Goal: Task Accomplishment & Management: Manage account settings

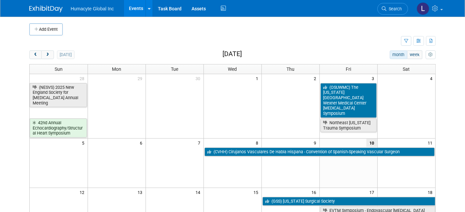
click at [133, 7] on link "Events" at bounding box center [136, 8] width 24 height 17
click at [402, 8] on span "Search" at bounding box center [394, 8] width 15 height 5
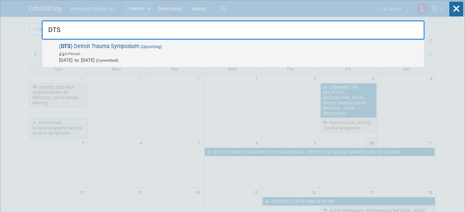
type input "DTS"
click at [118, 50] on span "In-Person" at bounding box center [240, 53] width 362 height 7
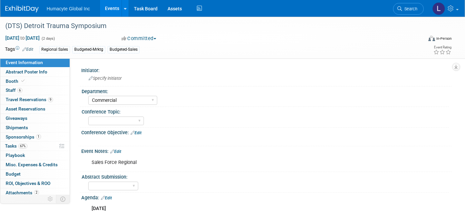
select select "Commercial"
click at [6, 145] on span "Tasks 67%" at bounding box center [16, 145] width 22 height 5
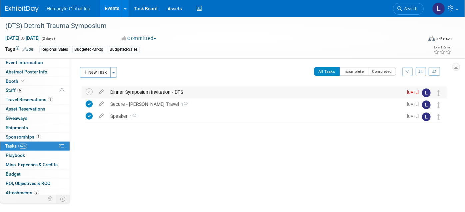
click at [137, 89] on div "Dinner Symposium Invitation - DTS" at bounding box center [255, 91] width 296 height 11
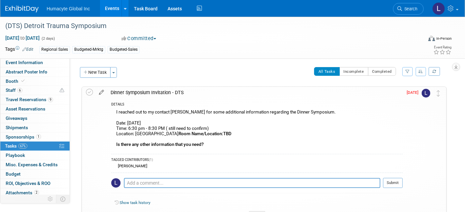
click at [101, 89] on icon at bounding box center [102, 91] width 12 height 8
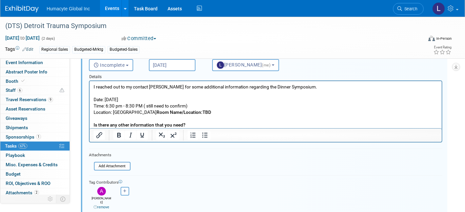
scroll to position [74, 0]
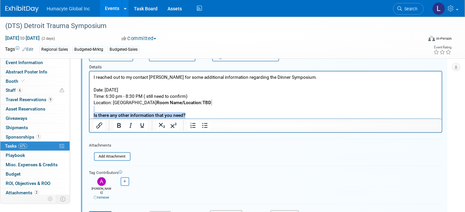
drag, startPoint x: 199, startPoint y: 115, endPoint x: 63, endPoint y: 111, distance: 136.7
click at [89, 111] on html "I reached out to my contact [PERSON_NAME] for some additional information regar…" at bounding box center [265, 94] width 352 height 47
click at [127, 177] on button "button" at bounding box center [125, 181] width 9 height 9
select select
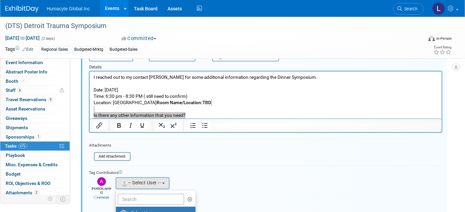
click at [212, 172] on div "Tag Contributors" at bounding box center [266, 171] width 354 height 7
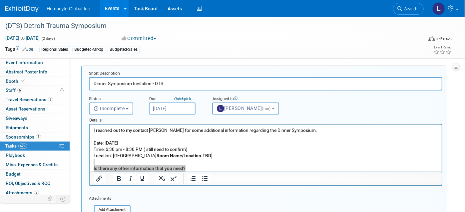
scroll to position [37, 0]
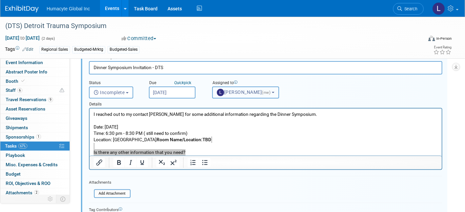
click at [273, 96] on button "[PERSON_NAME] (me)" at bounding box center [245, 92] width 67 height 12
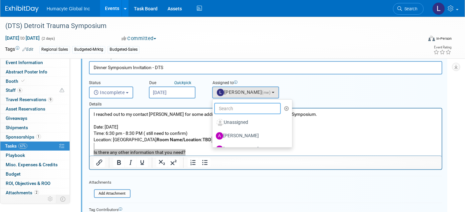
click at [239, 108] on input "text" at bounding box center [247, 108] width 67 height 11
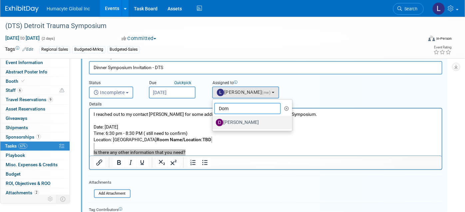
type input "Dom"
click at [263, 125] on label "[PERSON_NAME]" at bounding box center [251, 122] width 70 height 11
click at [214, 124] on input "[PERSON_NAME]" at bounding box center [211, 121] width 4 height 4
select select "7d83a3cf-a28a-463a-82fe-d549dd08f714"
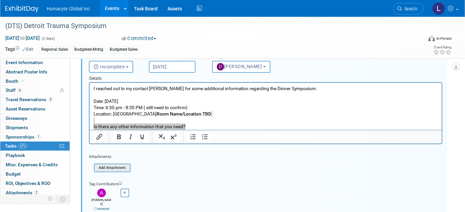
scroll to position [74, 0]
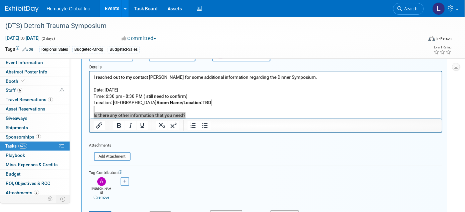
click at [121, 183] on button "button" at bounding box center [125, 181] width 9 height 9
select select
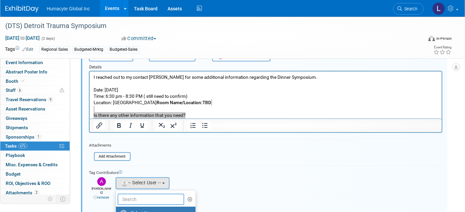
click at [129, 193] on input "text" at bounding box center [151, 198] width 67 height 11
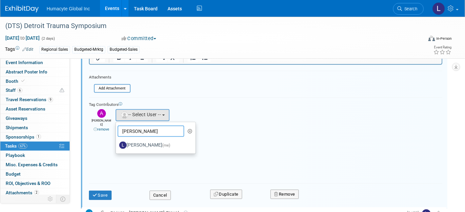
scroll to position [148, 0]
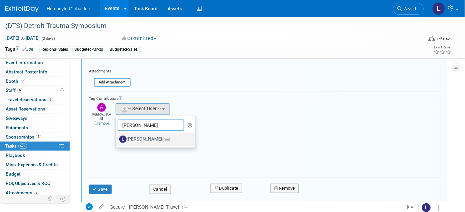
type input "[PERSON_NAME]"
click at [137, 139] on label "[PERSON_NAME] (me)" at bounding box center [154, 139] width 70 height 11
click at [117, 139] on input "[PERSON_NAME] (me)" at bounding box center [115, 138] width 4 height 4
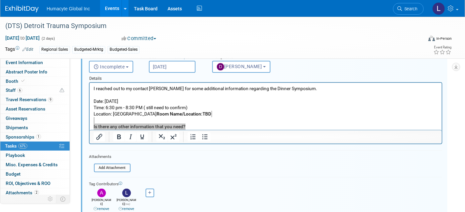
scroll to position [37, 0]
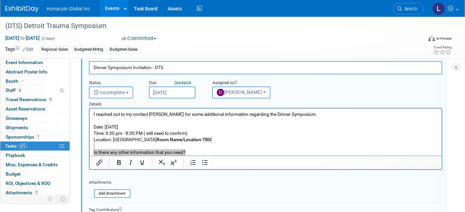
click at [170, 90] on input "[DATE]" at bounding box center [172, 92] width 47 height 12
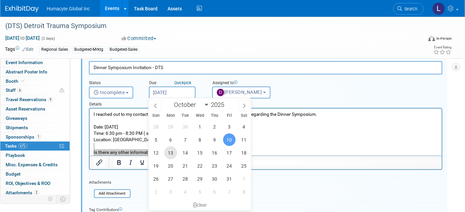
click at [169, 150] on span "13" at bounding box center [170, 152] width 13 height 13
type input "[DATE]"
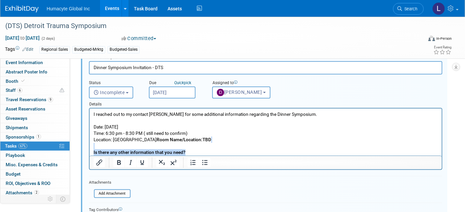
click at [250, 146] on p "I reached out to my contact [PERSON_NAME] for some additional information regar…" at bounding box center [265, 133] width 345 height 45
drag, startPoint x: 143, startPoint y: 133, endPoint x: 198, endPoint y: 133, distance: 54.7
click at [198, 133] on p "I reached out to my contact [PERSON_NAME] for some additional information regar…" at bounding box center [265, 133] width 345 height 45
drag, startPoint x: 222, startPoint y: 141, endPoint x: 87, endPoint y: 139, distance: 134.3
click at [89, 139] on html "I reached out to my contact [PERSON_NAME] for some additional information regar…" at bounding box center [265, 131] width 352 height 47
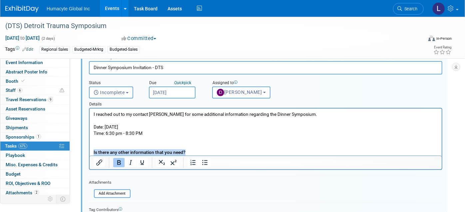
drag, startPoint x: 193, startPoint y: 151, endPoint x: 162, endPoint y: 258, distance: 111.7
click at [89, 151] on html "I reached out to my contact [PERSON_NAME] for some additional information regar…" at bounding box center [265, 131] width 352 height 47
click at [212, 146] on p "I reached out to my contact [PERSON_NAME] for some additional information regar…" at bounding box center [265, 133] width 345 height 45
drag, startPoint x: 187, startPoint y: 151, endPoint x: 93, endPoint y: 148, distance: 93.7
click at [93, 148] on p "I reached out to my contact [PERSON_NAME] for some additional information regar…" at bounding box center [265, 133] width 345 height 45
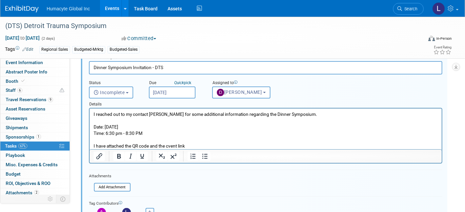
click at [195, 147] on p "I reached out to my contact [PERSON_NAME] for some additional information regar…" at bounding box center [265, 130] width 345 height 38
drag, startPoint x: 240, startPoint y: 146, endPoint x: 187, endPoint y: 143, distance: 53.4
click at [187, 143] on p "I reached out to my contact [PERSON_NAME] for some additional information regar…" at bounding box center [265, 130] width 345 height 38
click at [101, 154] on icon "Insert/edit link" at bounding box center [99, 156] width 6 height 6
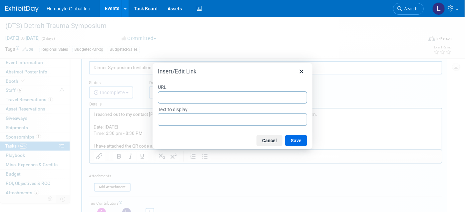
type input "[URL][DOMAIN_NAME]"
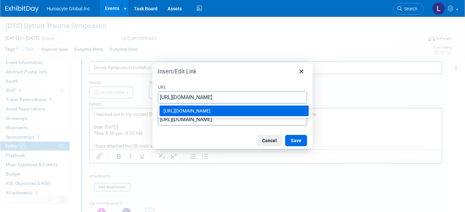
type input "[URL][DOMAIN_NAME]"
click at [223, 120] on input "[URL][DOMAIN_NAME]" at bounding box center [232, 119] width 149 height 12
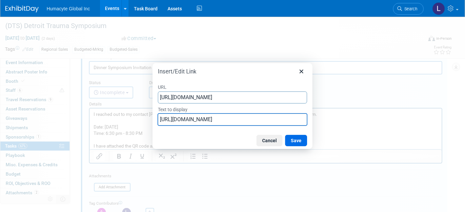
drag, startPoint x: 228, startPoint y: 121, endPoint x: 116, endPoint y: 119, distance: 112.3
click at [116, 119] on div "Insert/Edit Link URL [URL][DOMAIN_NAME] Text to display [URL][DOMAIN_NAME] Canc…" at bounding box center [232, 106] width 465 height 212
type input "Register Here"
click at [291, 137] on button "Save" at bounding box center [296, 140] width 22 height 11
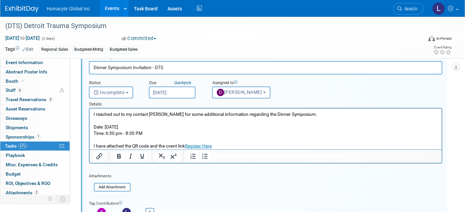
click at [254, 149] on div at bounding box center [266, 156] width 352 height 14
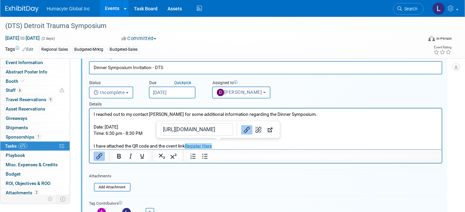
click at [243, 146] on p "I reached out to my contact [PERSON_NAME] for some additional information regar…" at bounding box center [265, 130] width 345 height 38
click at [215, 175] on form "Short Description Dinner Symposium Invitation - DTS Status <i class="far fa-clo…" at bounding box center [266, 156] width 364 height 203
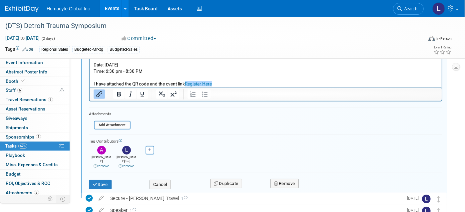
scroll to position [111, 0]
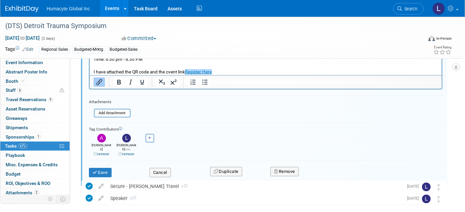
click at [232, 67] on p "I reached out to my contact [PERSON_NAME] for some additional information regar…" at bounding box center [265, 56] width 345 height 38
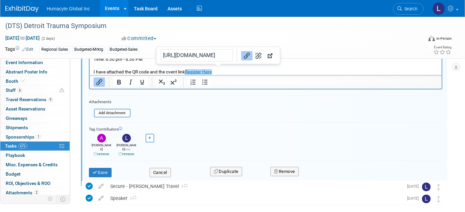
click at [232, 73] on p "I reached out to my contact [PERSON_NAME] for some additional information regar…" at bounding box center [265, 56] width 345 height 38
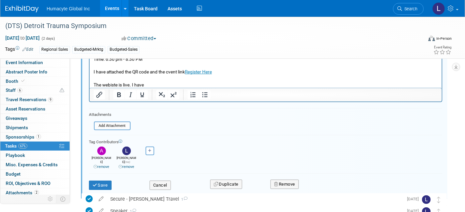
click at [172, 83] on p "The webiste is live. I have" at bounding box center [265, 85] width 345 height 6
click at [103, 180] on button "Save" at bounding box center [100, 184] width 23 height 9
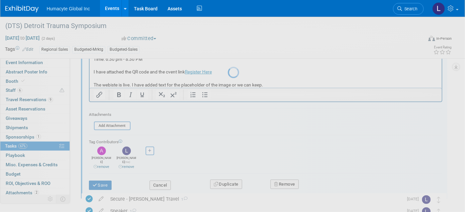
click at [228, 176] on div at bounding box center [232, 106] width 9 height 212
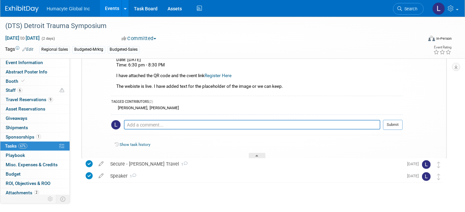
scroll to position [74, 0]
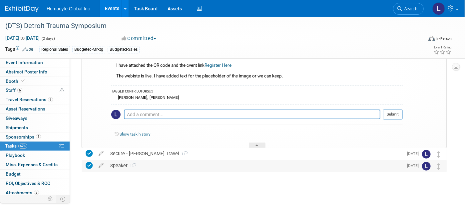
click at [115, 165] on div "Speaker 1" at bounding box center [255, 165] width 296 height 11
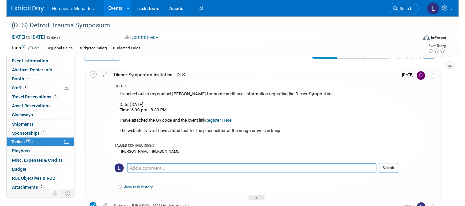
scroll to position [0, 0]
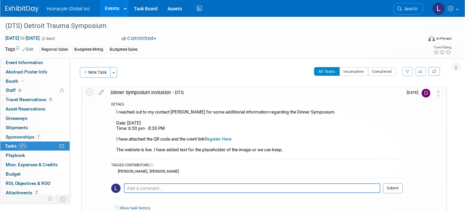
click at [102, 90] on icon at bounding box center [102, 91] width 12 height 8
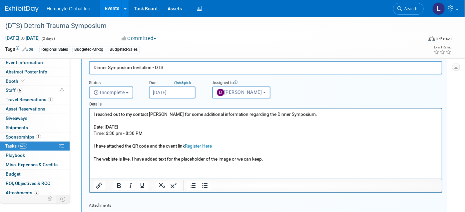
scroll to position [74, 0]
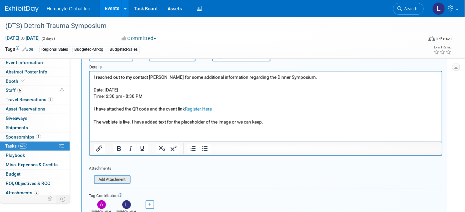
click at [106, 177] on input "file" at bounding box center [96, 179] width 68 height 7
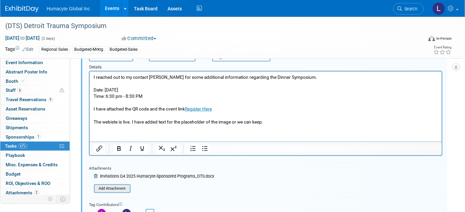
click at [112, 187] on input "file" at bounding box center [96, 188] width 68 height 7
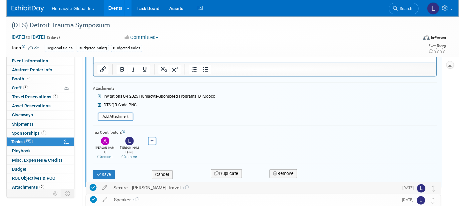
scroll to position [185, 0]
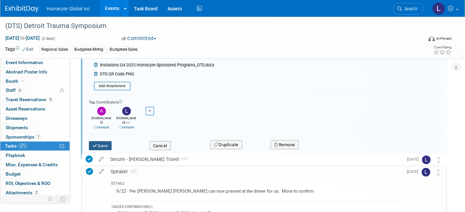
click at [101, 141] on button "Save" at bounding box center [100, 145] width 23 height 9
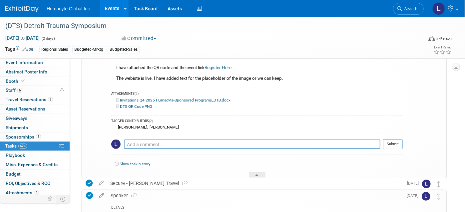
scroll to position [63, 0]
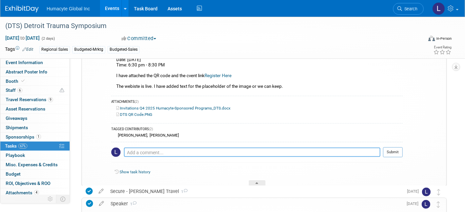
click at [169, 150] on textarea at bounding box center [252, 152] width 257 height 10
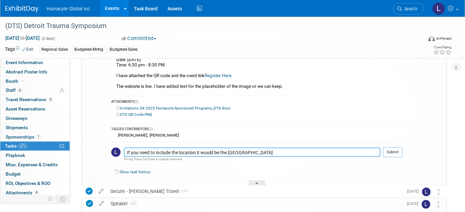
type textarea "If you need to include the location it would be the [GEOGRAPHIC_DATA]"
click at [394, 144] on div "If you need to include the location it would be the [GEOGRAPHIC_DATA] Pro tip: …" at bounding box center [257, 154] width 292 height 24
click at [391, 148] on button "Submit" at bounding box center [393, 152] width 20 height 10
